Goal: Information Seeking & Learning: Learn about a topic

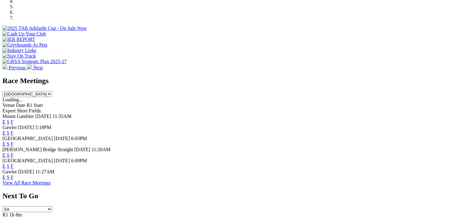
scroll to position [213, 0]
click at [14, 119] on link "F" at bounding box center [12, 121] width 3 height 5
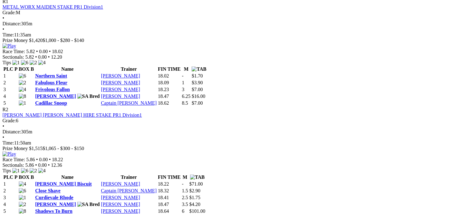
scroll to position [308, 0]
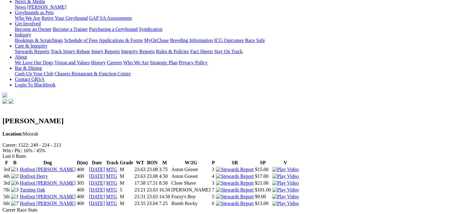
scroll to position [100, 0]
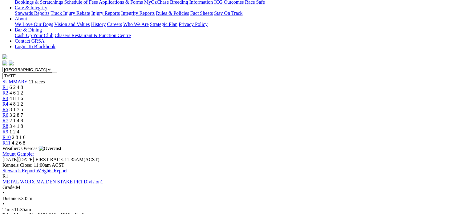
scroll to position [134, 0]
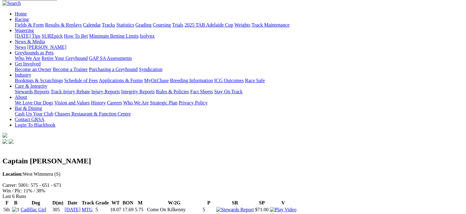
scroll to position [55, 0]
